Goal: Complete application form

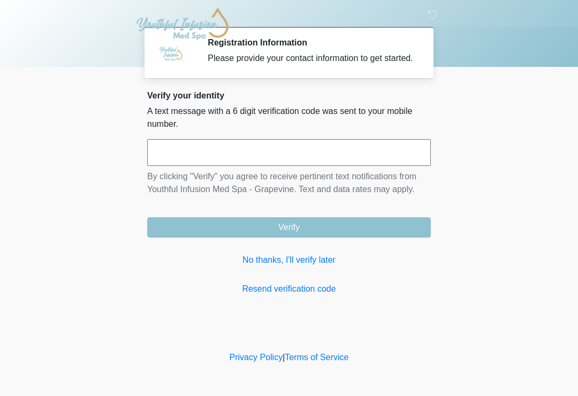
click at [373, 267] on link "No thanks, I'll verify later" at bounding box center [289, 260] width 284 height 13
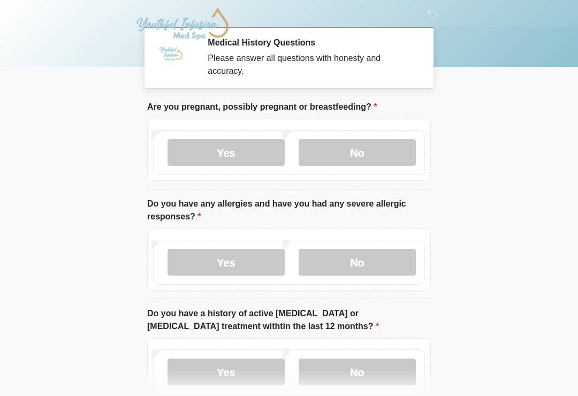
scroll to position [1, 0]
click at [367, 154] on label "No" at bounding box center [357, 152] width 117 height 27
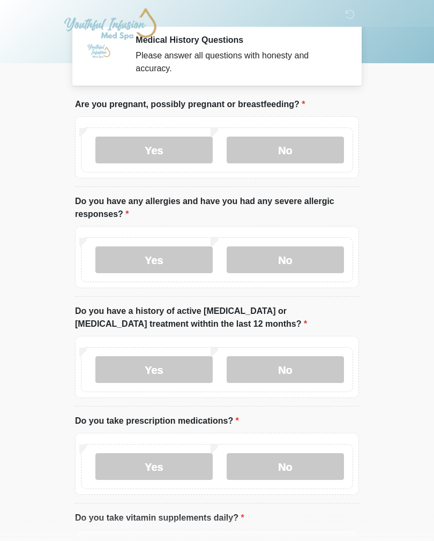
scroll to position [5, 0]
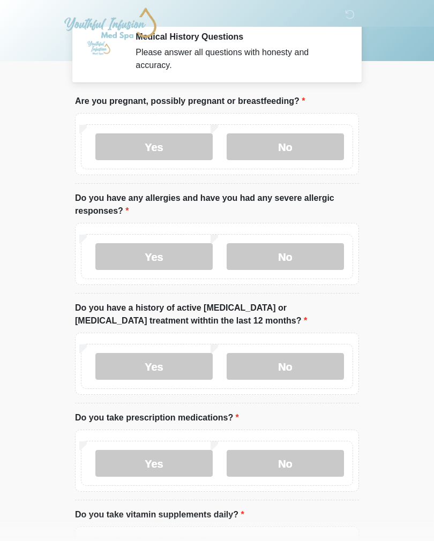
click at [302, 265] on label "No" at bounding box center [285, 257] width 117 height 27
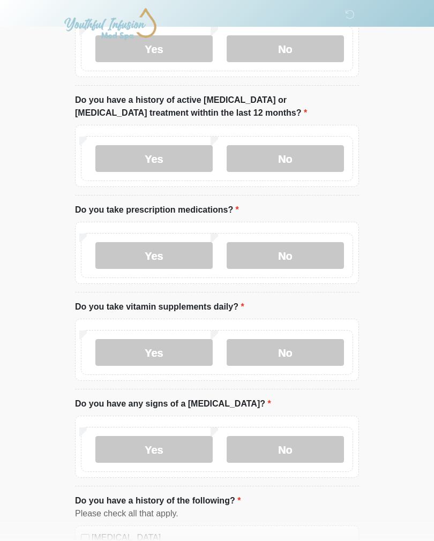
scroll to position [217, 0]
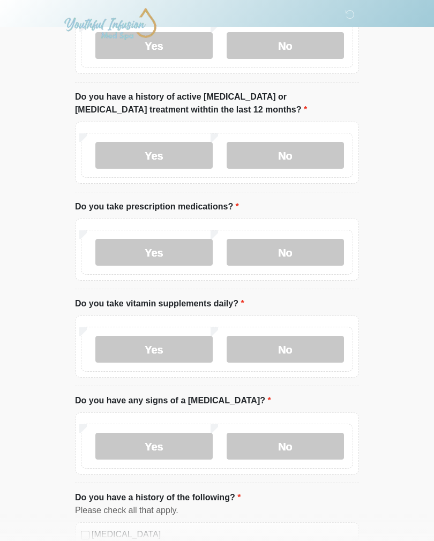
click at [307, 147] on label "No" at bounding box center [285, 155] width 117 height 27
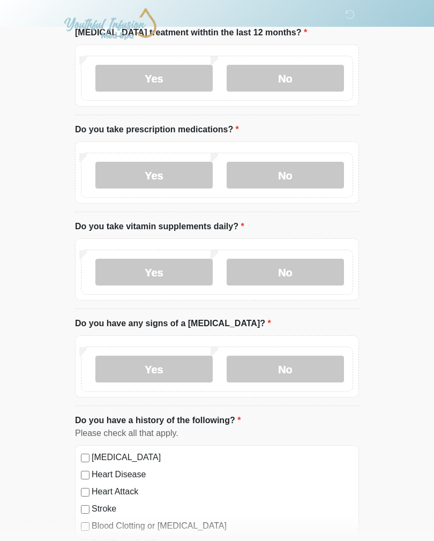
scroll to position [296, 0]
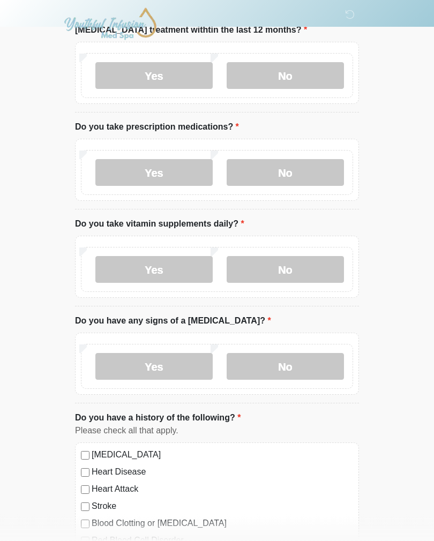
click at [316, 171] on label "No" at bounding box center [285, 173] width 117 height 27
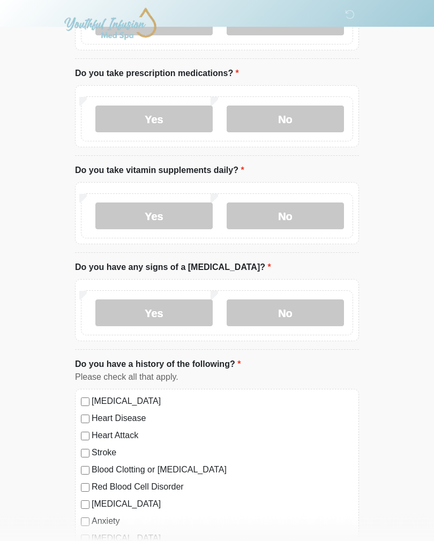
scroll to position [350, 0]
click at [172, 118] on label "Yes" at bounding box center [153, 119] width 117 height 27
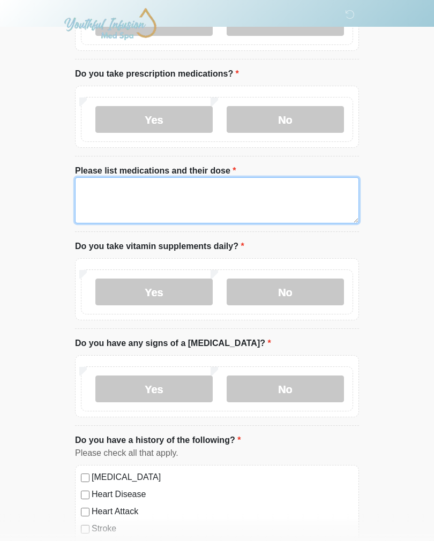
click at [183, 202] on textarea "Please list medications and their dose" at bounding box center [217, 200] width 284 height 46
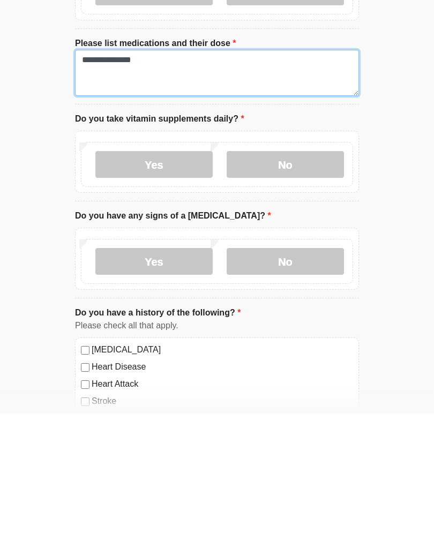
type textarea "**********"
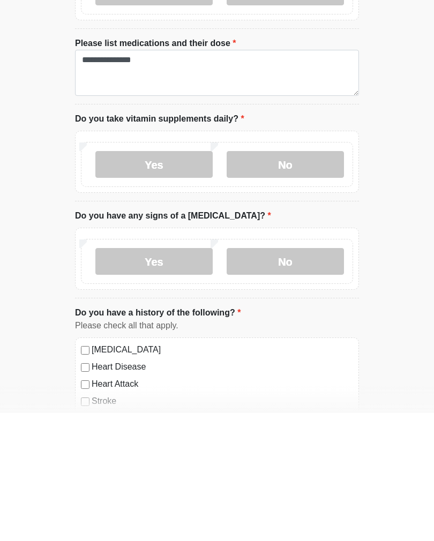
click at [175, 279] on label "Yes" at bounding box center [153, 292] width 117 height 27
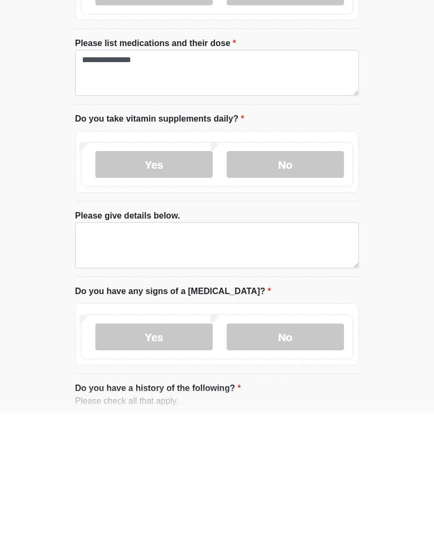
scroll to position [478, 0]
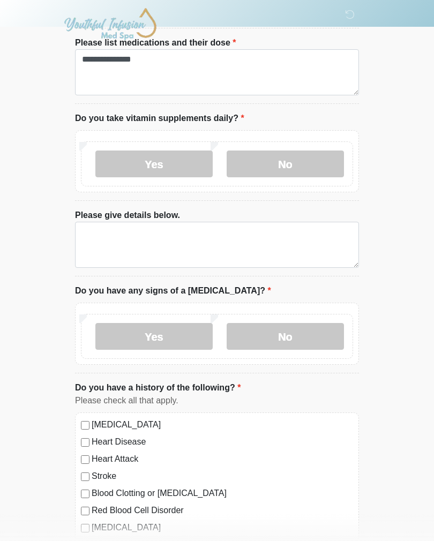
click at [308, 161] on label "No" at bounding box center [285, 163] width 117 height 27
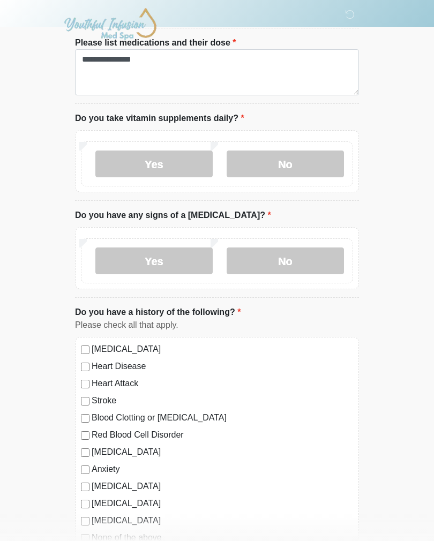
click at [186, 166] on label "Yes" at bounding box center [153, 163] width 117 height 27
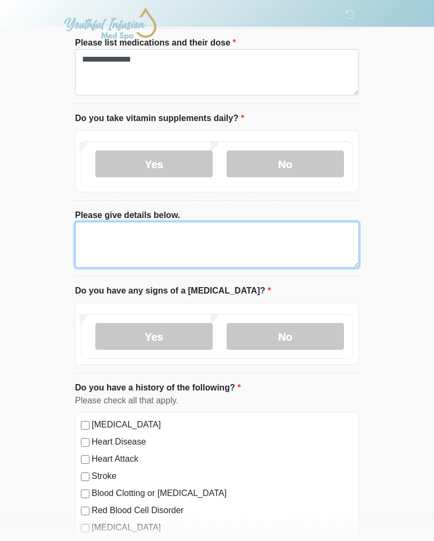
click at [215, 222] on textarea "Please give details below." at bounding box center [217, 245] width 284 height 46
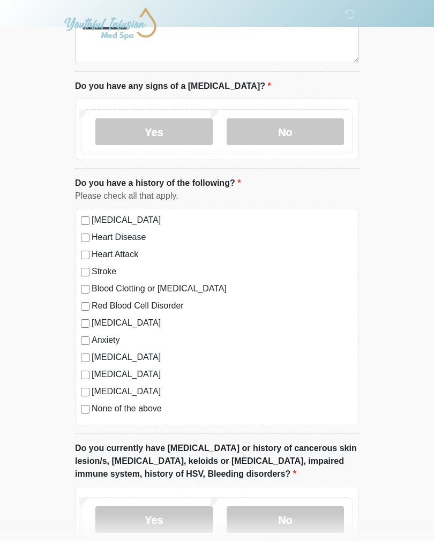
scroll to position [686, 0]
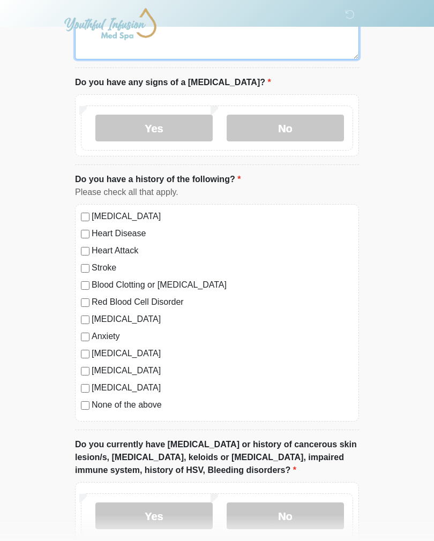
type textarea "**********"
click at [312, 117] on label "No" at bounding box center [285, 128] width 117 height 27
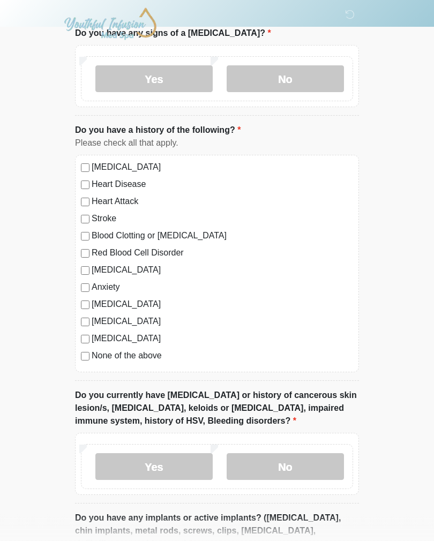
scroll to position [735, 0]
click at [94, 284] on label "Anxiety" at bounding box center [222, 287] width 261 height 13
click at [93, 284] on label "Anxiety" at bounding box center [222, 287] width 261 height 13
click at [92, 281] on label "Anxiety" at bounding box center [222, 287] width 261 height 13
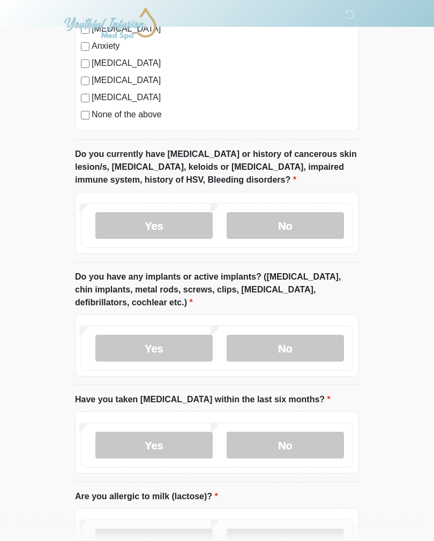
scroll to position [980, 0]
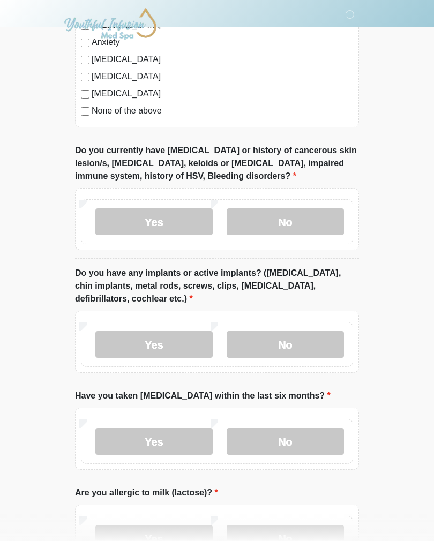
click at [299, 215] on label "No" at bounding box center [285, 221] width 117 height 27
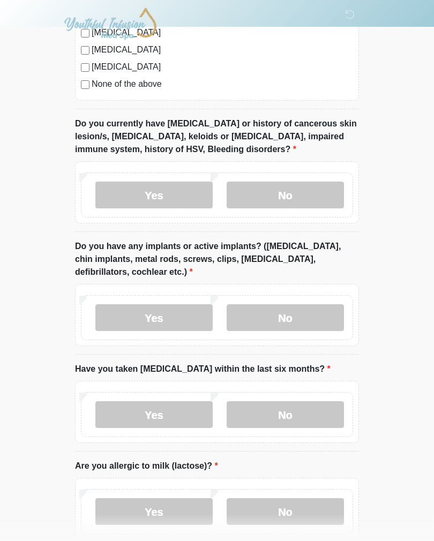
scroll to position [1081, 0]
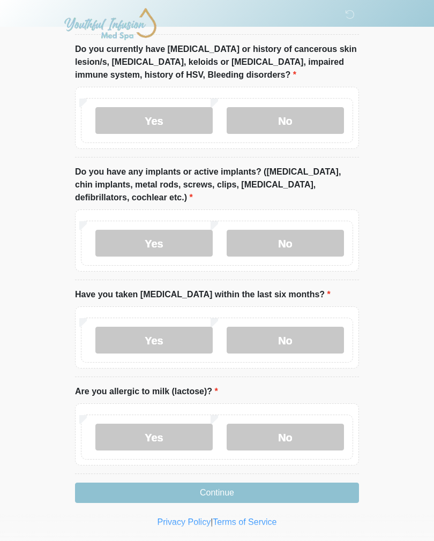
click at [177, 240] on label "Yes" at bounding box center [153, 243] width 117 height 27
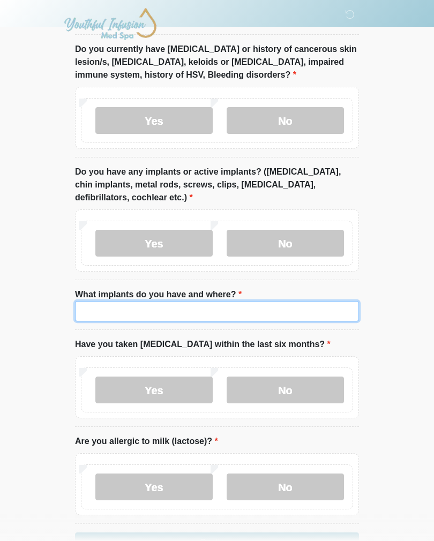
click at [269, 305] on input "What implants do you have and where?" at bounding box center [217, 311] width 284 height 20
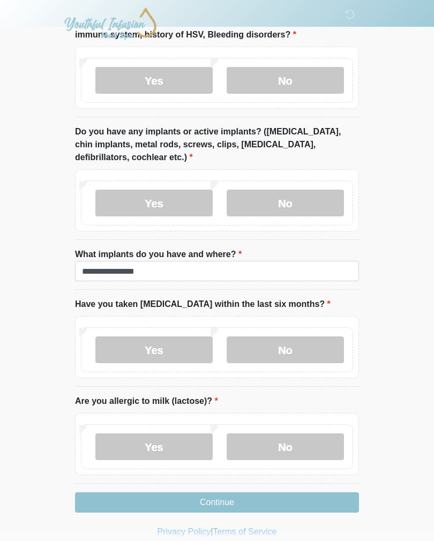
scroll to position [1130, 0]
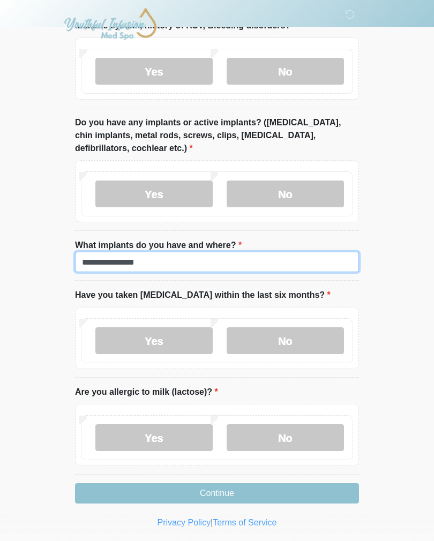
type input "**********"
click at [313, 331] on label "No" at bounding box center [285, 340] width 117 height 27
click at [300, 396] on label "No" at bounding box center [285, 437] width 117 height 27
click at [318, 396] on button "Continue" at bounding box center [217, 493] width 284 height 20
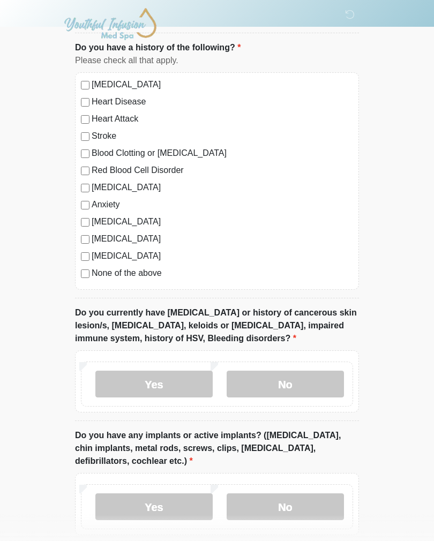
scroll to position [0, 0]
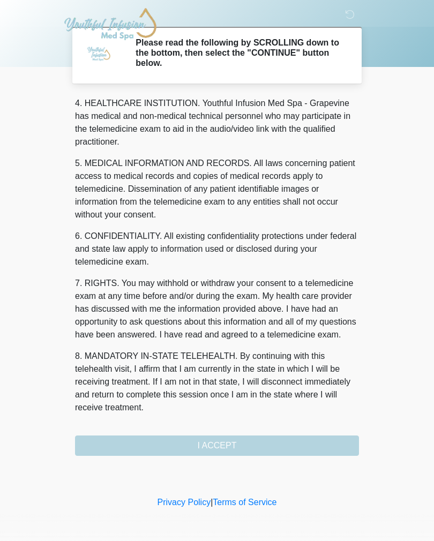
click at [310, 396] on button "I ACCEPT" at bounding box center [217, 445] width 284 height 20
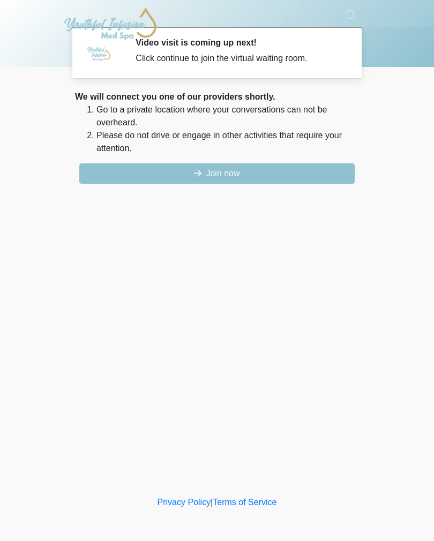
click at [317, 183] on button "Join now" at bounding box center [216, 173] width 275 height 20
